Goal: Information Seeking & Learning: Find specific fact

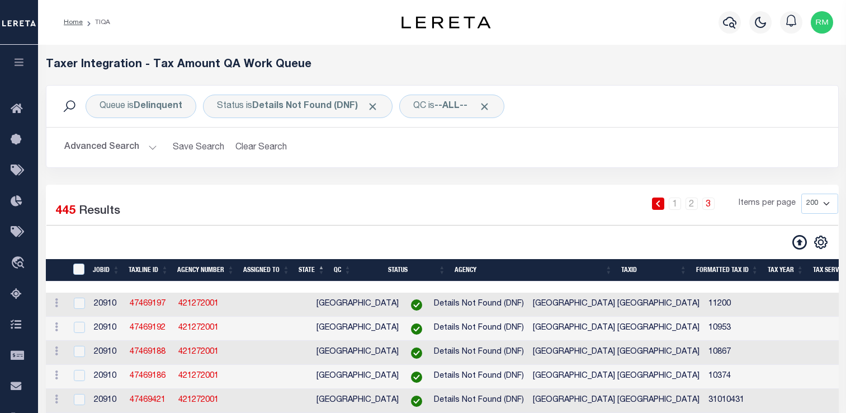
select select
select select "200"
click at [141, 139] on button "Advanced Search" at bounding box center [110, 147] width 93 height 22
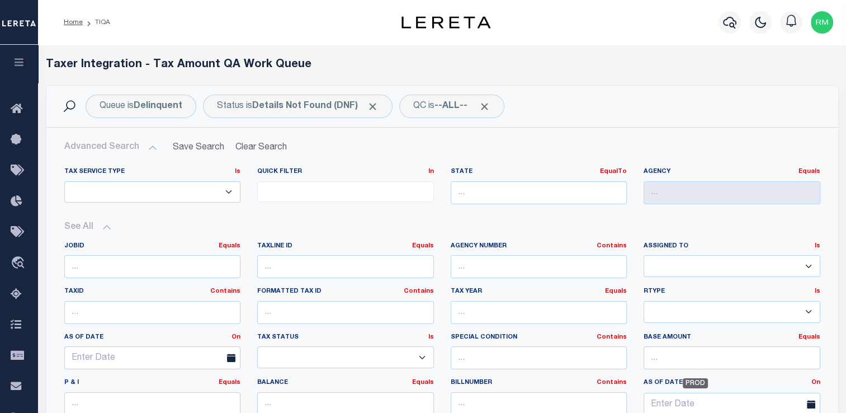
click at [135, 151] on button "Advanced Search" at bounding box center [110, 147] width 93 height 22
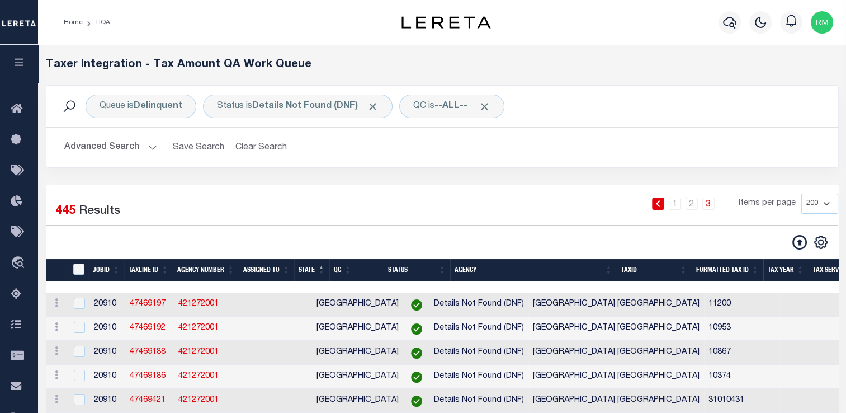
click at [131, 149] on button "Advanced Search" at bounding box center [110, 147] width 93 height 22
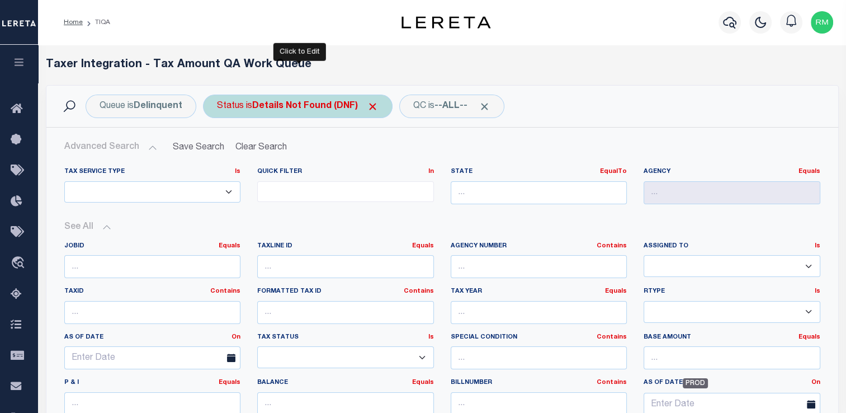
click at [326, 115] on div "Status is Details Not Found (DNF)" at bounding box center [298, 105] width 190 height 23
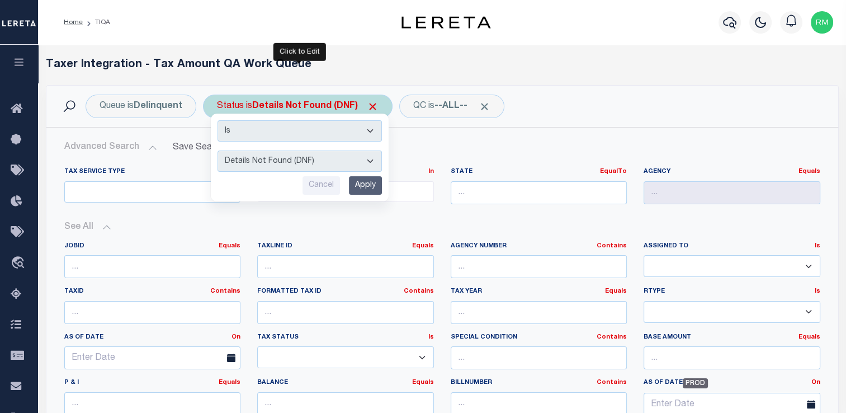
click at [326, 157] on select "AI - Bot Exception (ERR) AI - Bot Running (PLA) AI - Failed QA (FQA) AI - Prep …" at bounding box center [299, 160] width 164 height 21
select select "PLA"
click at [217, 150] on select "AI - Bot Exception (ERR) AI - Bot Running (PLA) AI - Failed QA (FQA) AI - Prep …" at bounding box center [299, 160] width 164 height 21
click at [356, 185] on input "Apply" at bounding box center [365, 185] width 33 height 18
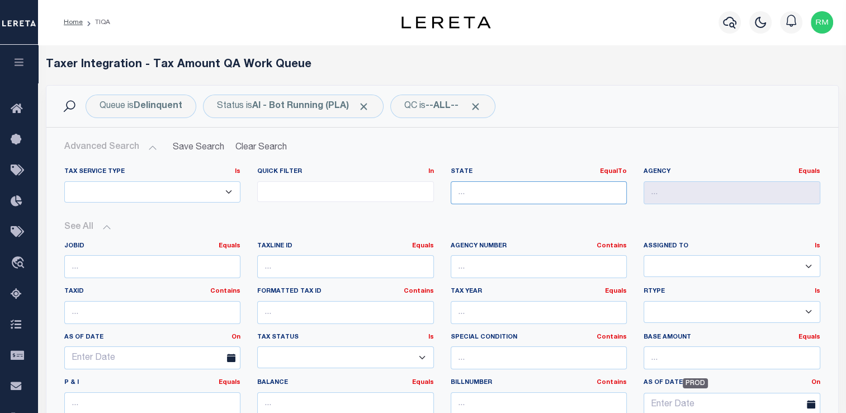
click at [493, 191] on input "text" at bounding box center [539, 192] width 177 height 23
click at [494, 217] on div "LA" at bounding box center [539, 213] width 176 height 18
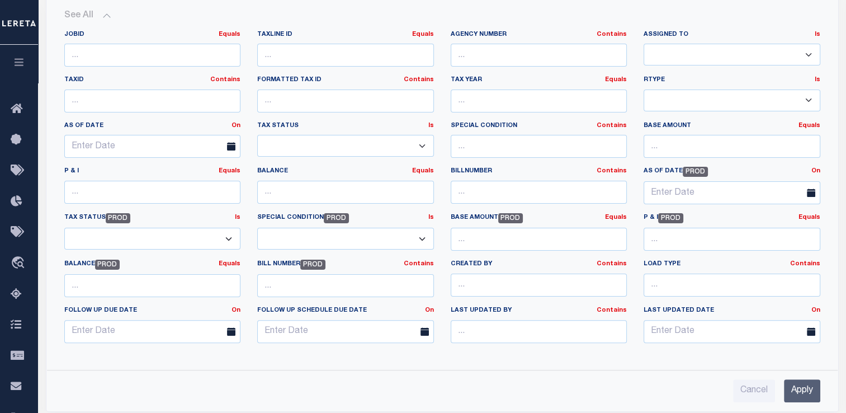
scroll to position [287, 0]
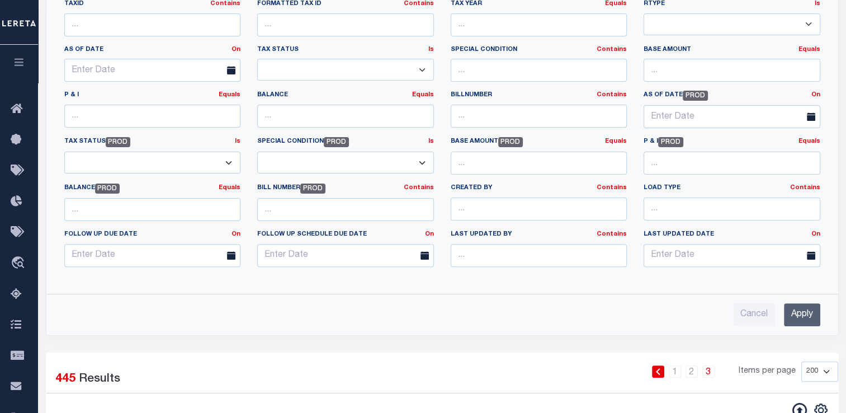
type input "LA"
click at [799, 312] on input "Apply" at bounding box center [802, 314] width 36 height 23
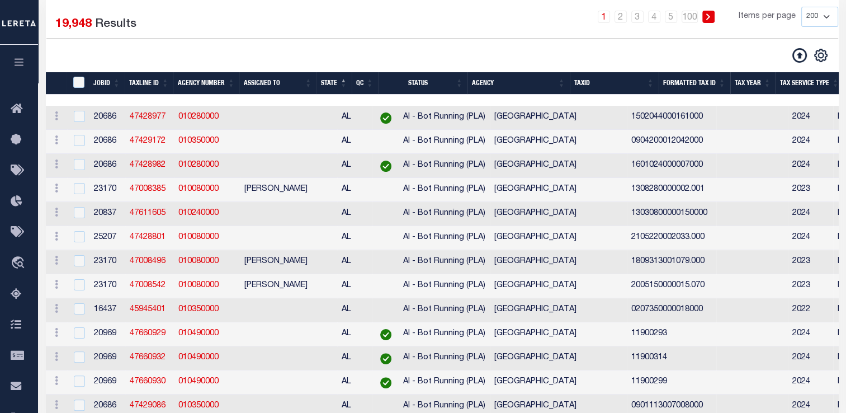
scroll to position [40, 0]
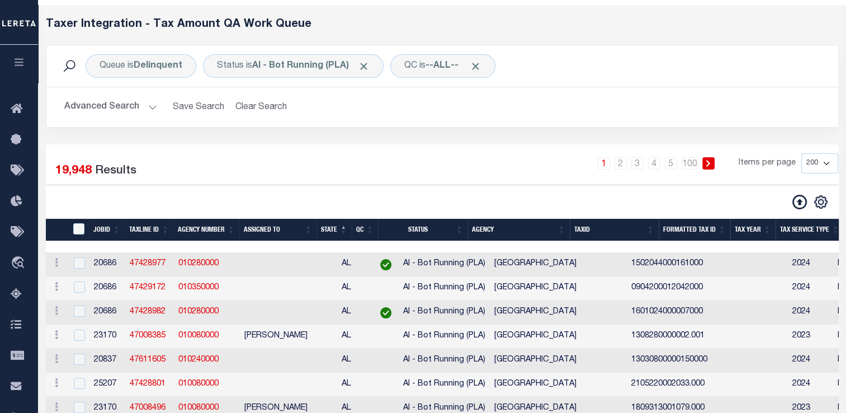
click at [139, 104] on button "Advanced Search" at bounding box center [110, 107] width 93 height 22
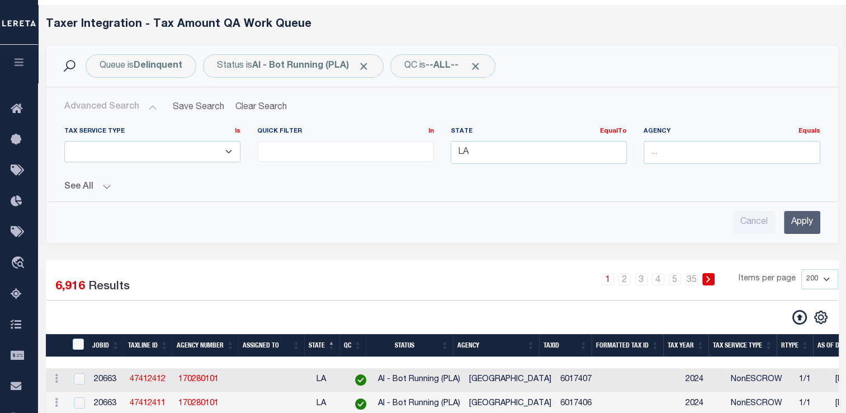
click at [807, 222] on input "Apply" at bounding box center [802, 222] width 36 height 23
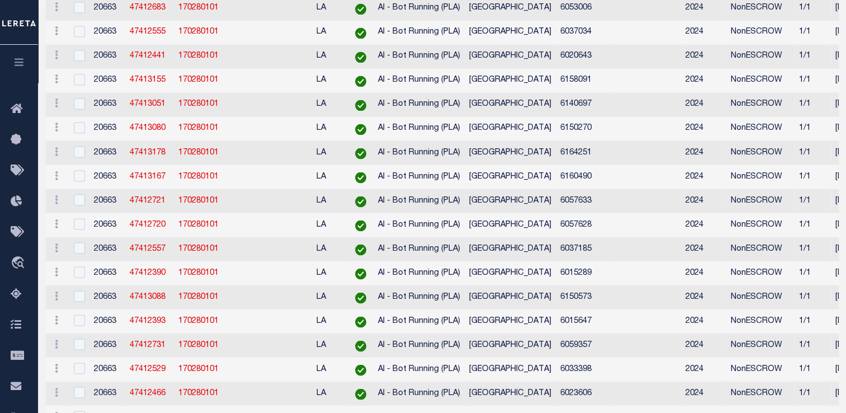
scroll to position [0, 0]
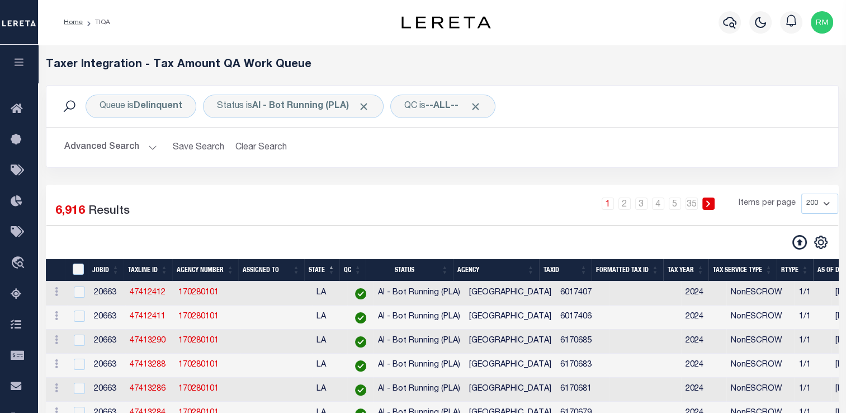
click at [539, 269] on th "Agency" at bounding box center [496, 270] width 86 height 23
